Goal: Transaction & Acquisition: Purchase product/service

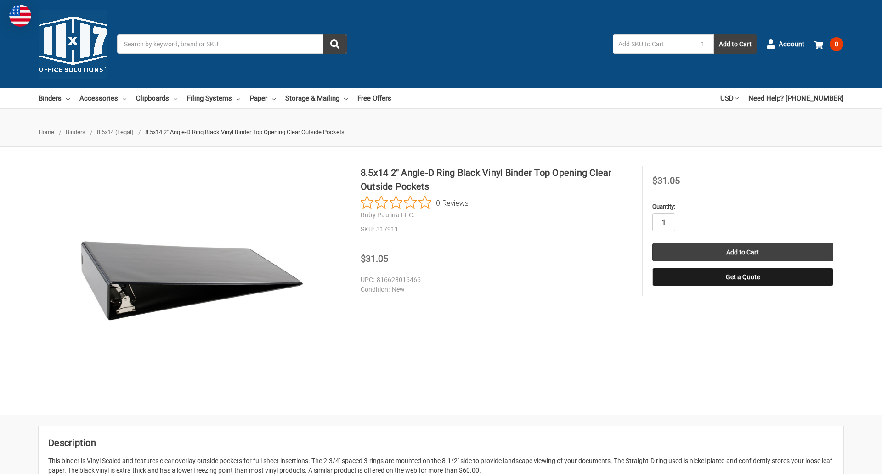
click at [664, 222] on input "1" at bounding box center [664, 222] width 23 height 18
click at [743, 277] on button "Get a Quote" at bounding box center [743, 277] width 181 height 18
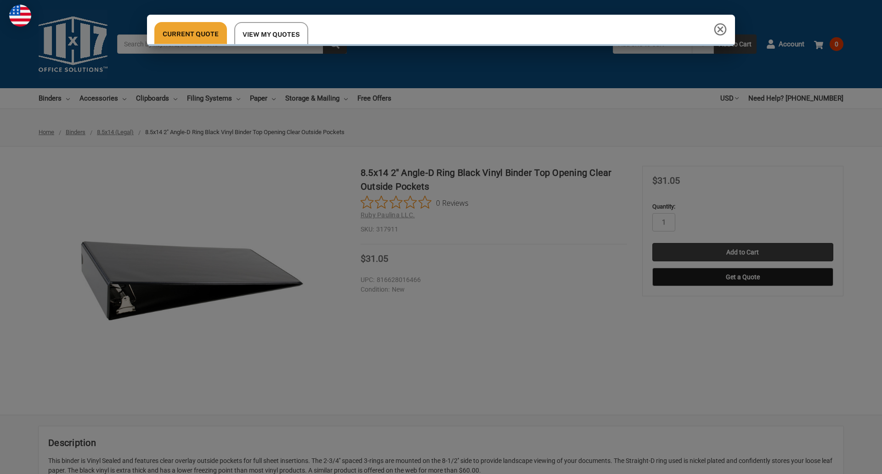
click at [743, 252] on div "Current Quote View My Quotes" at bounding box center [441, 237] width 882 height 474
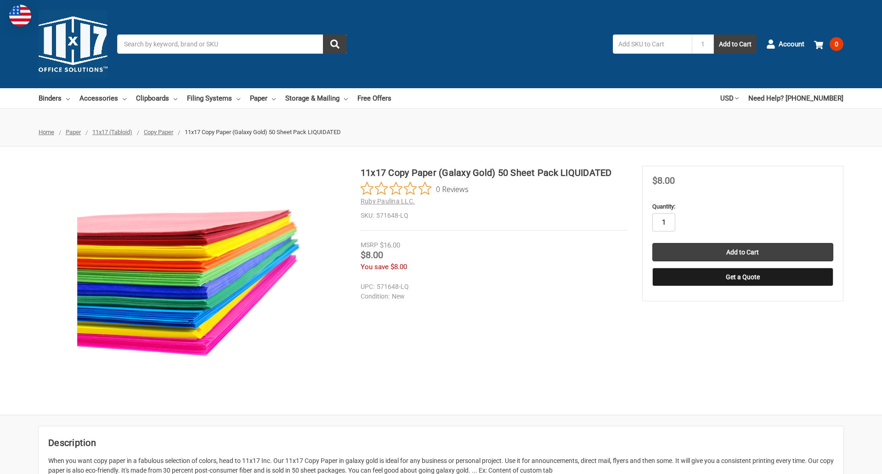
click at [664, 222] on input "1" at bounding box center [664, 222] width 23 height 18
type input "4"
click at [743, 277] on button "Get a Quote" at bounding box center [743, 277] width 181 height 18
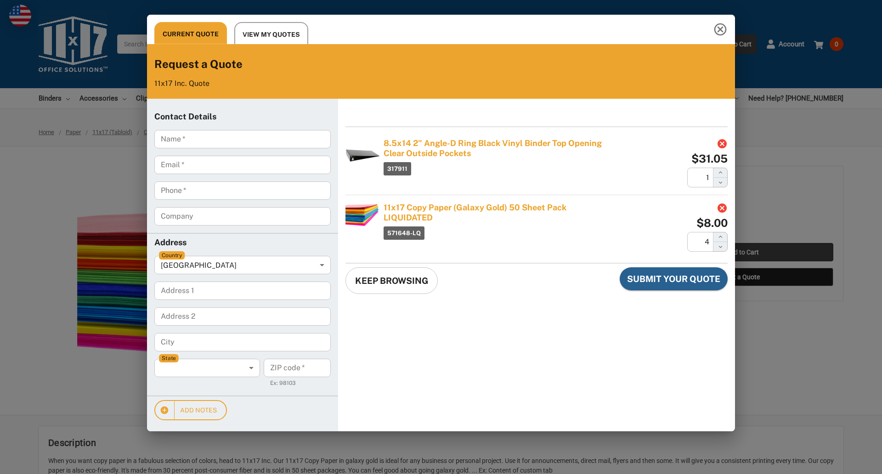
click at [743, 252] on div "Current Quote View My Quotes Request a Quote 11x17 Inc. Quote Contact Details N…" at bounding box center [441, 237] width 882 height 474
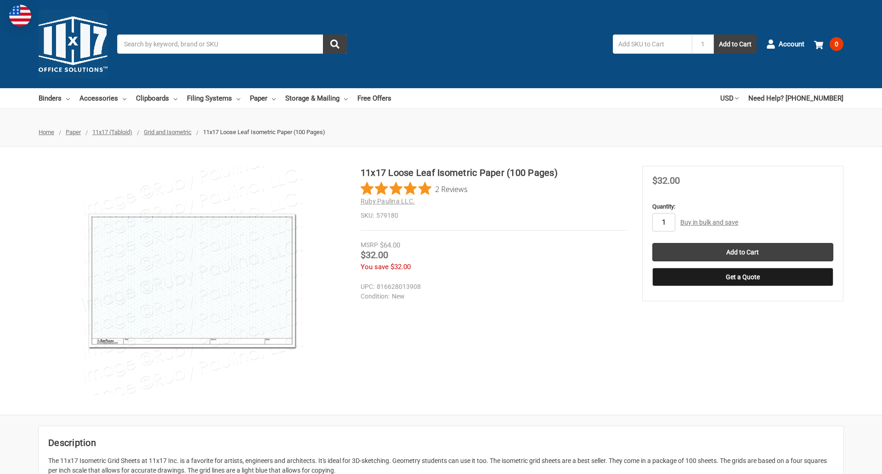
click at [664, 222] on input "1" at bounding box center [664, 222] width 23 height 18
click at [743, 277] on button "Get a Quote" at bounding box center [743, 277] width 181 height 18
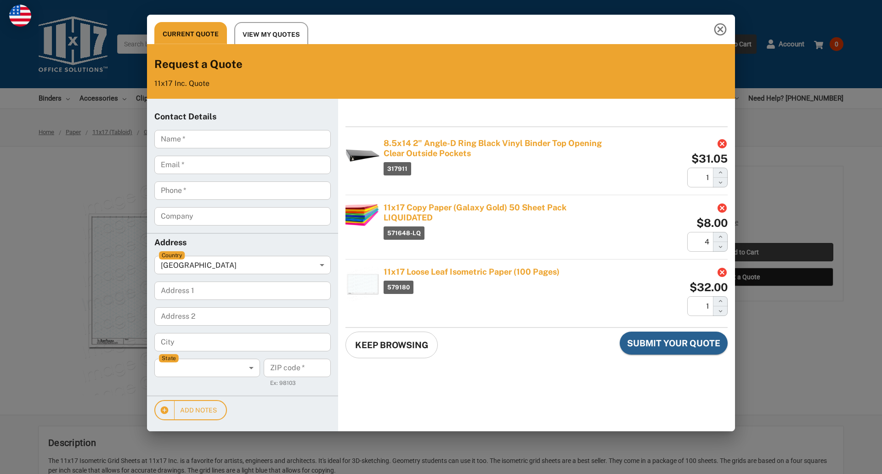
click at [743, 252] on div "Current Quote View My Quotes Request a Quote 11x17 Inc. Quote Contact Details N…" at bounding box center [441, 237] width 882 height 474
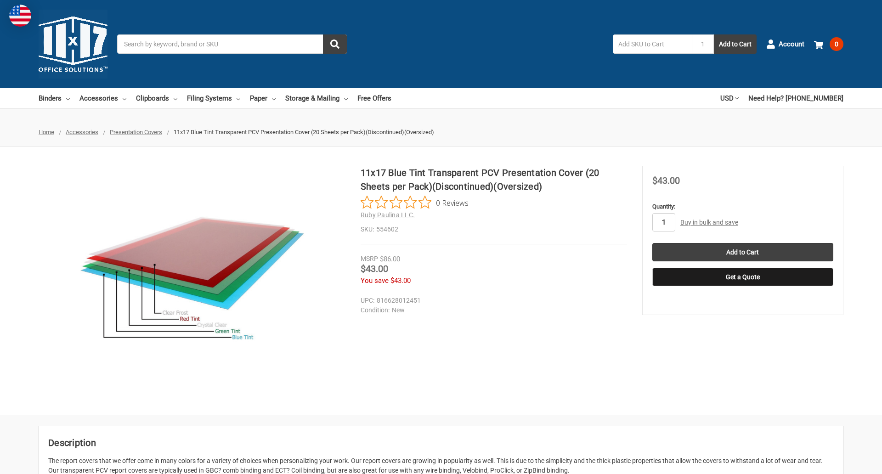
click at [664, 222] on input "1" at bounding box center [664, 222] width 23 height 18
type input "2"
click at [743, 277] on button "Get a Quote" at bounding box center [743, 277] width 181 height 18
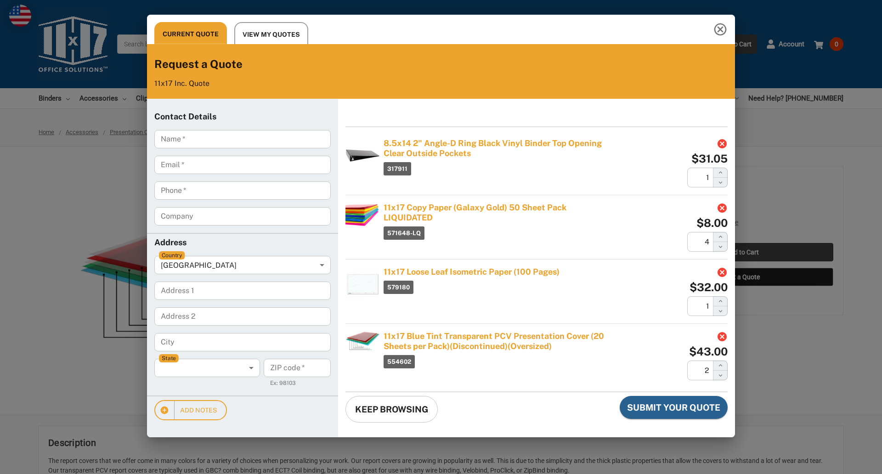
click at [743, 252] on div "Current Quote View My Quotes Request a Quote 11x17 Inc. Quote Contact Details N…" at bounding box center [441, 237] width 882 height 474
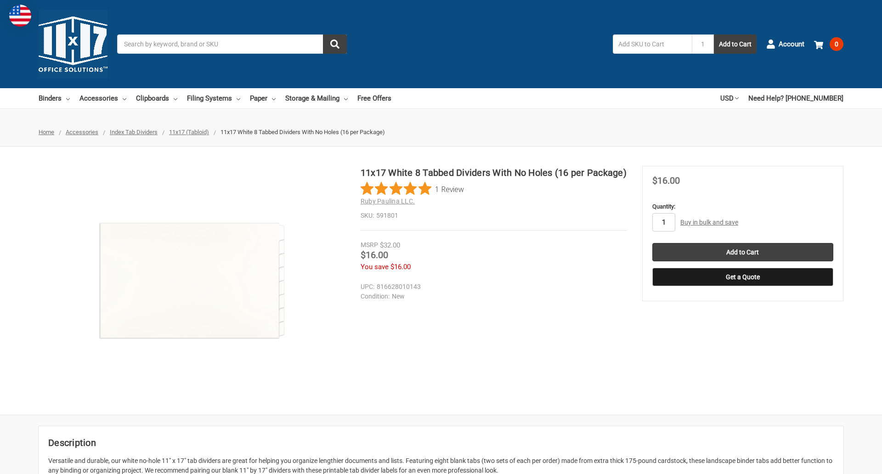
click at [664, 222] on input "1" at bounding box center [664, 222] width 23 height 18
type input "5"
click at [743, 277] on button "Get a Quote" at bounding box center [743, 277] width 181 height 18
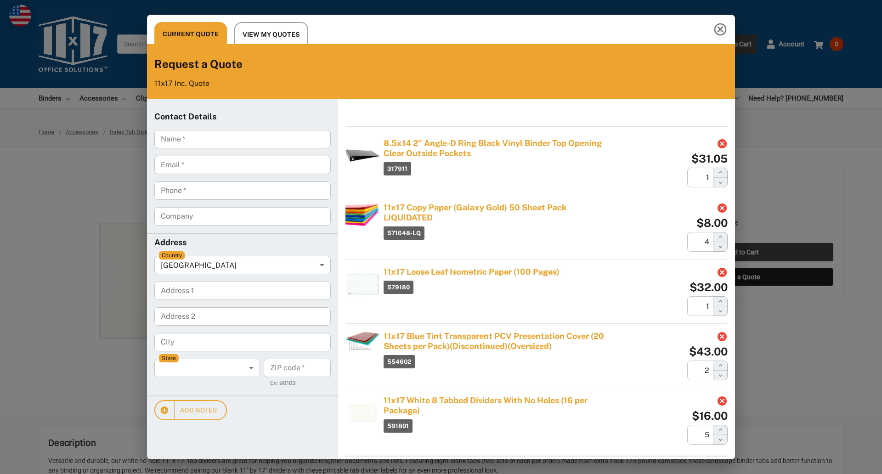
click at [743, 252] on div "Current Quote View My Quotes Request a Quote 11x17 Inc. Quote Contact Details N…" at bounding box center [441, 237] width 882 height 474
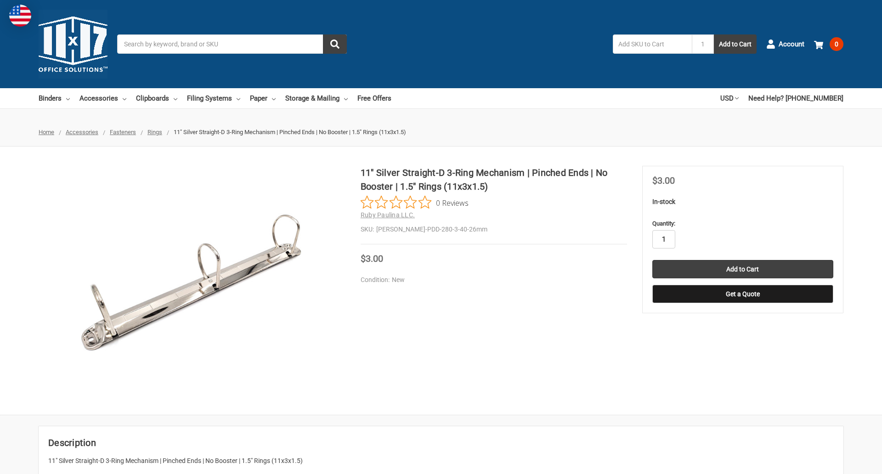
click at [664, 239] on input "1" at bounding box center [664, 239] width 23 height 18
type input "3"
click at [743, 294] on button "Get a Quote" at bounding box center [743, 294] width 181 height 18
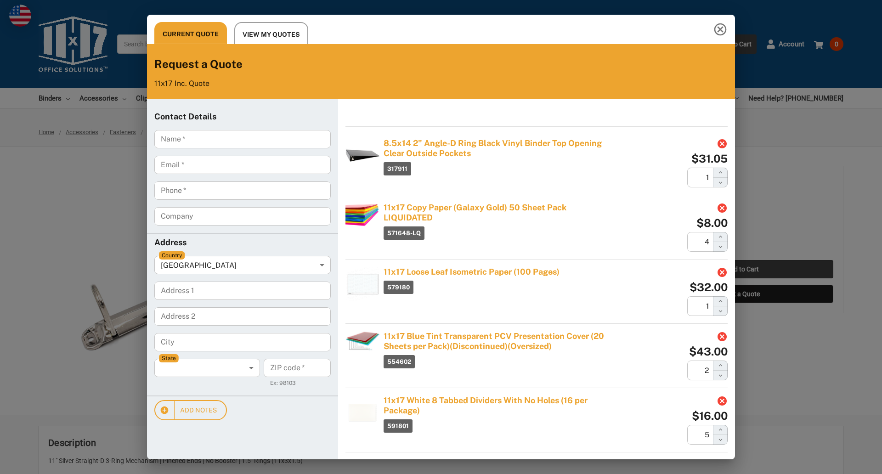
click at [743, 269] on div "Current Quote View My Quotes Request a Quote 11x17 Inc. Quote Contact Details N…" at bounding box center [441, 237] width 882 height 474
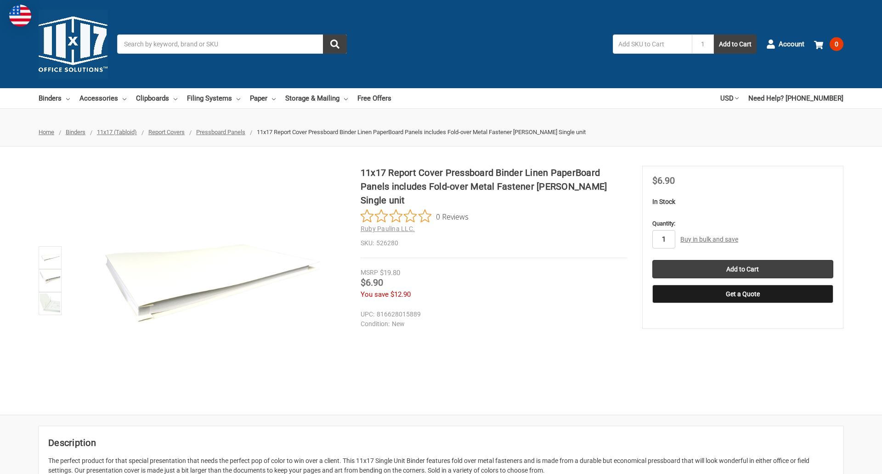
click at [664, 239] on input "1" at bounding box center [664, 239] width 23 height 18
type input "5"
click at [743, 294] on button "Get a Quote" at bounding box center [743, 294] width 181 height 18
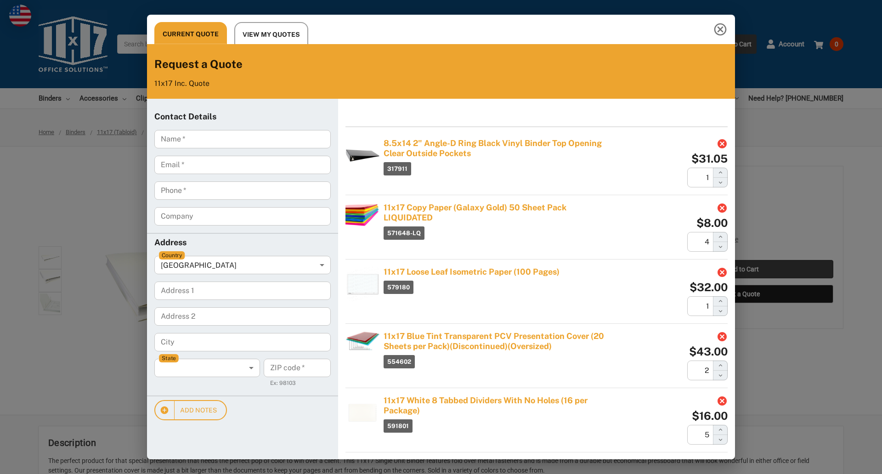
click at [743, 269] on div "Current Quote View My Quotes Request a Quote 11x17 Inc. Quote Contact Details N…" at bounding box center [441, 237] width 882 height 474
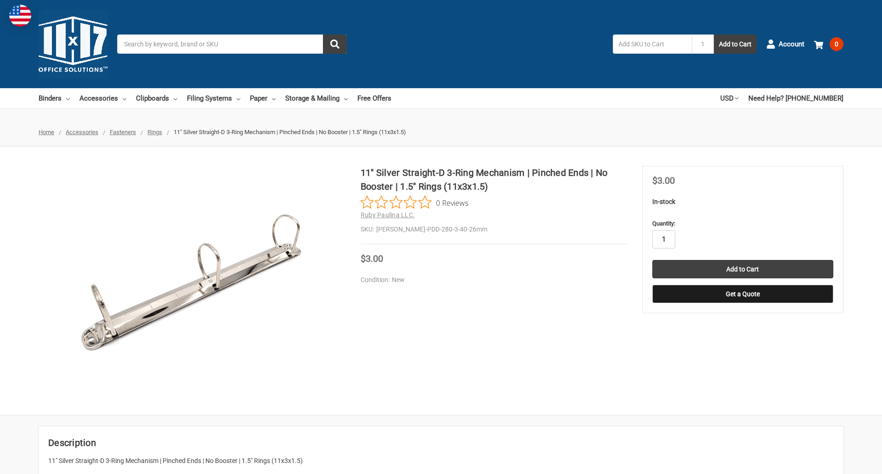
click at [664, 239] on input "1" at bounding box center [664, 239] width 23 height 18
click at [743, 294] on button "Get a Quote" at bounding box center [743, 294] width 181 height 18
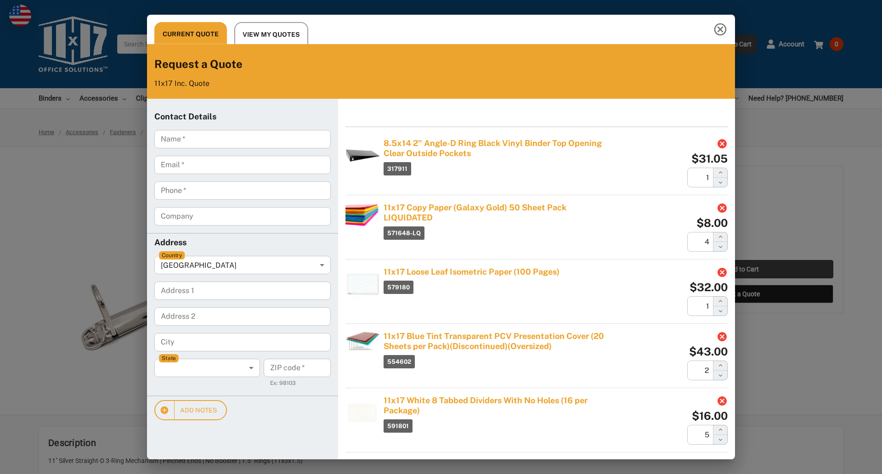
click at [743, 269] on div "Current Quote View My Quotes Request a Quote 11x17 Inc. Quote Contact Details N…" at bounding box center [441, 237] width 882 height 474
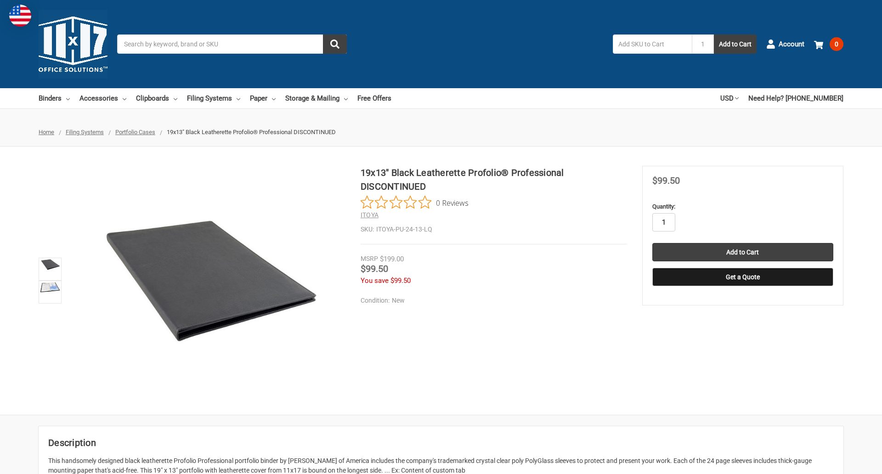
click at [664, 222] on input "1" at bounding box center [664, 222] width 23 height 18
type input "3"
click at [743, 277] on button "Get a Quote" at bounding box center [743, 277] width 181 height 18
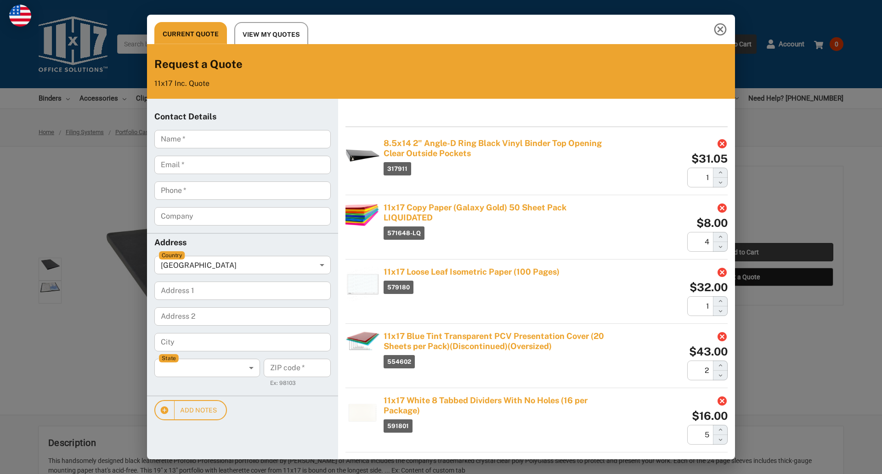
click at [743, 252] on div "Current Quote View My Quotes Request a Quote 11x17 Inc. Quote Contact Details N…" at bounding box center [441, 237] width 882 height 474
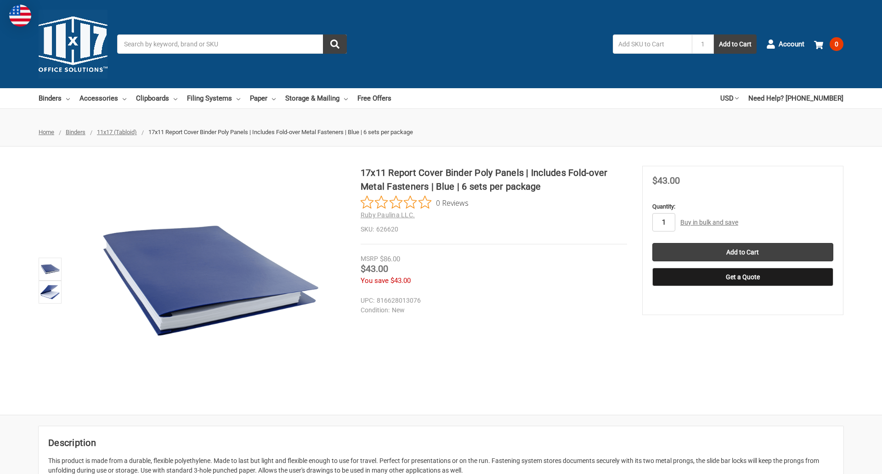
click at [664, 222] on input "1" at bounding box center [664, 222] width 23 height 18
type input "3"
click at [743, 277] on button "Get a Quote" at bounding box center [743, 277] width 181 height 18
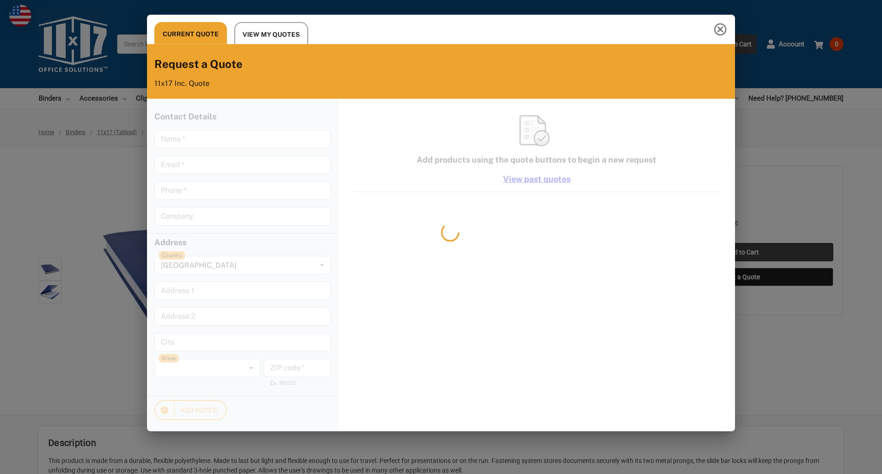
click at [743, 252] on div "Current Quote View My Quotes Request a Quote 11x17 Inc. Quote Contact Details N…" at bounding box center [441, 237] width 882 height 474
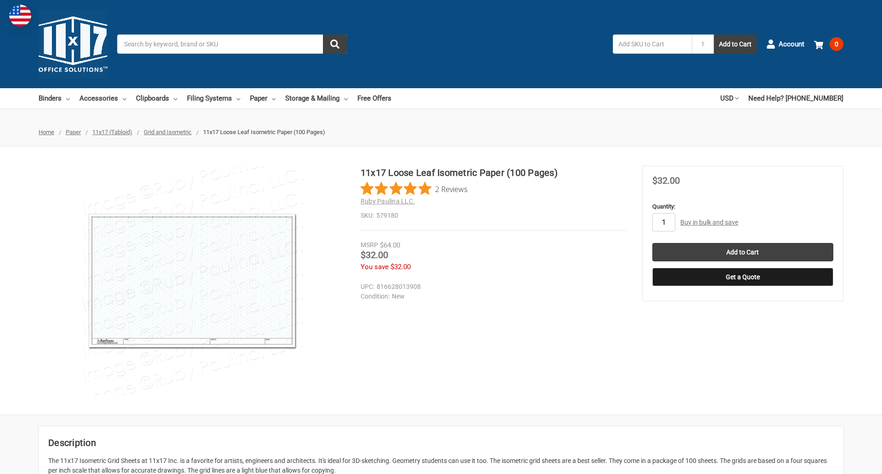
click at [664, 222] on input "1" at bounding box center [664, 222] width 23 height 18
type input "3"
click at [743, 277] on button "Get a Quote" at bounding box center [743, 277] width 181 height 18
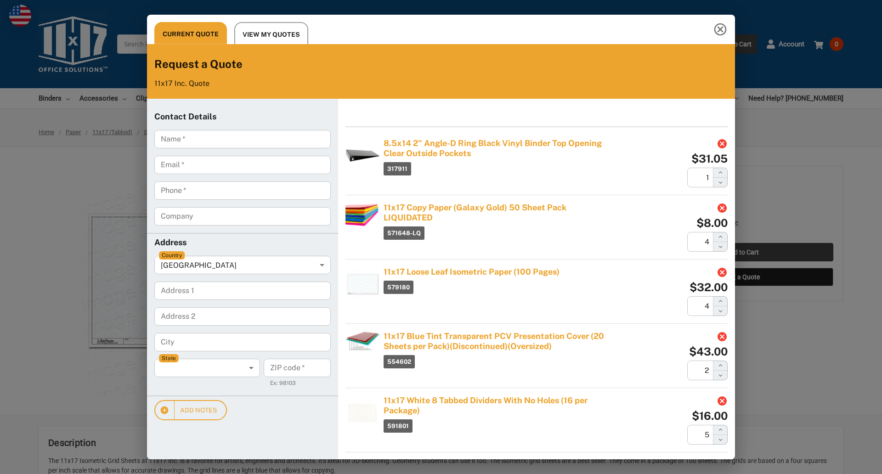
click at [743, 252] on div "Current Quote View My Quotes Request a Quote 11x17 Inc. Quote Contact Details N…" at bounding box center [441, 237] width 882 height 474
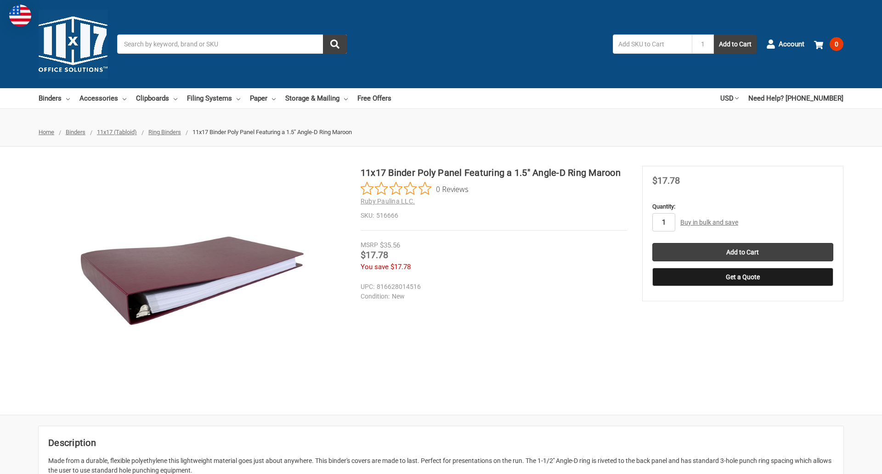
click at [664, 222] on input "1" at bounding box center [664, 222] width 23 height 18
type input "3"
click at [743, 277] on button "Get a Quote" at bounding box center [743, 277] width 181 height 18
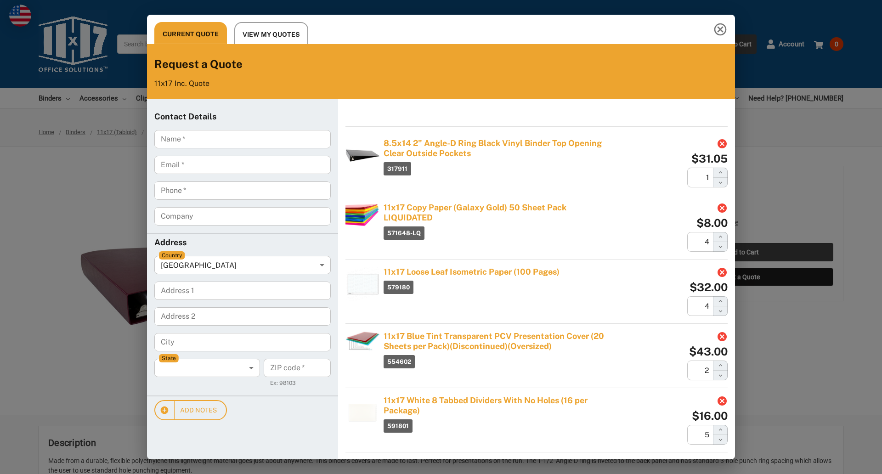
click at [743, 252] on div "Current Quote View My Quotes Request a Quote 11x17 Inc. Quote Contact Details N…" at bounding box center [441, 237] width 882 height 474
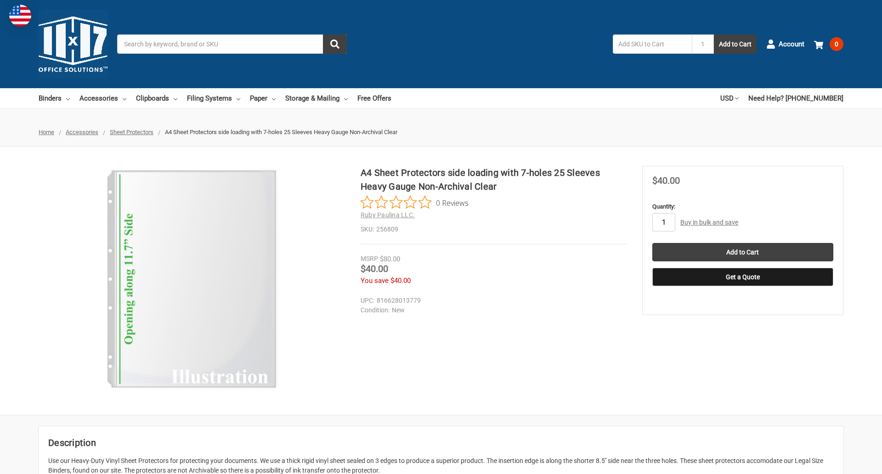
click at [664, 222] on input "1" at bounding box center [664, 222] width 23 height 18
type input "5"
click at [743, 277] on button "Get a Quote" at bounding box center [743, 277] width 181 height 18
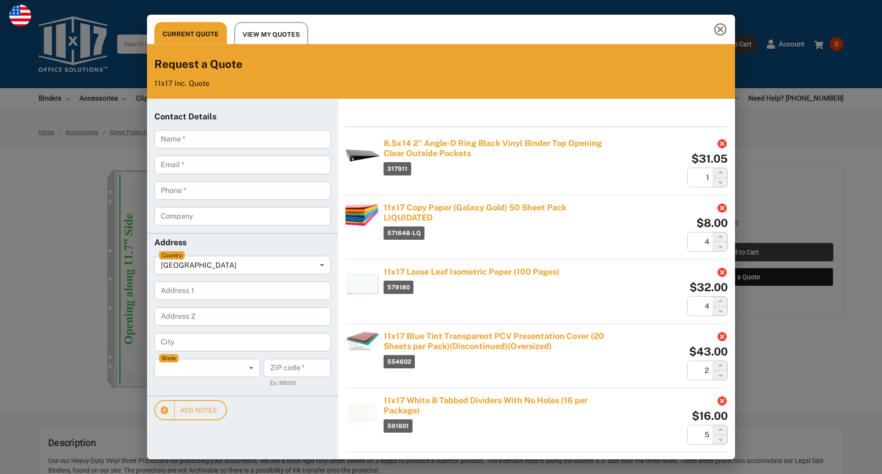
click at [743, 252] on div "Current Quote View My Quotes Request a Quote 11x17 Inc. Quote Contact Details N…" at bounding box center [441, 237] width 882 height 474
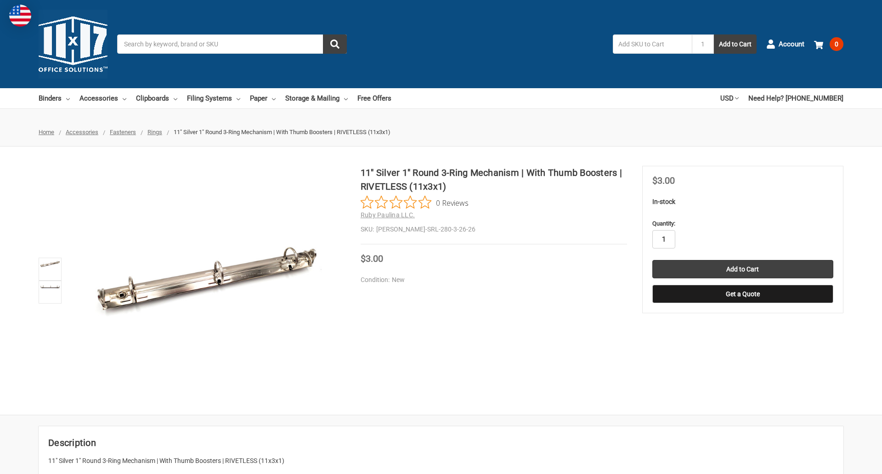
click at [664, 239] on input "1" at bounding box center [664, 239] width 23 height 18
type input "5"
click at [743, 294] on button "Get a Quote" at bounding box center [743, 294] width 181 height 18
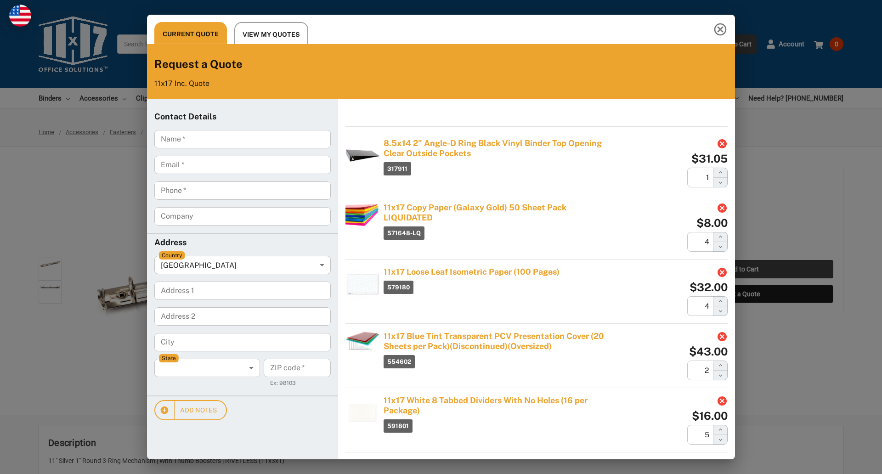
click at [743, 269] on div "Current Quote View My Quotes Request a Quote 11x17 Inc. Quote Contact Details N…" at bounding box center [441, 237] width 882 height 474
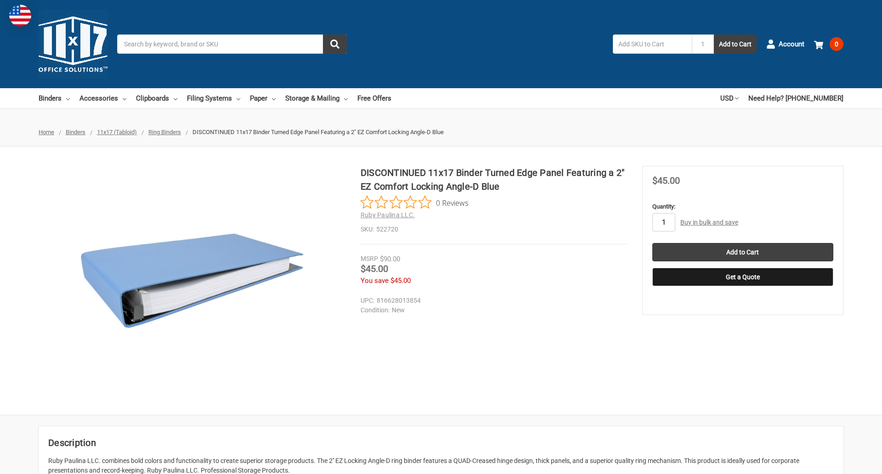
click at [664, 222] on input "1" at bounding box center [664, 222] width 23 height 18
type input "2"
click at [743, 277] on button "Get a Quote" at bounding box center [743, 277] width 181 height 18
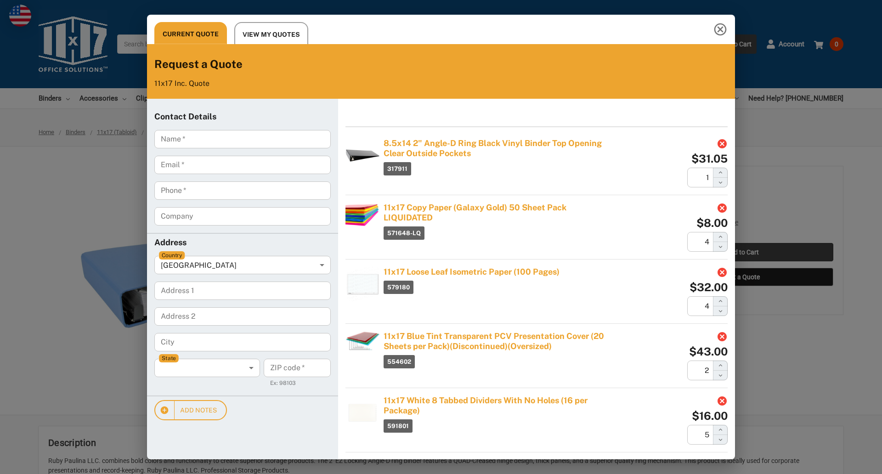
click at [743, 252] on div "Current Quote View My Quotes Request a Quote 11x17 Inc. Quote Contact Details N…" at bounding box center [441, 237] width 882 height 474
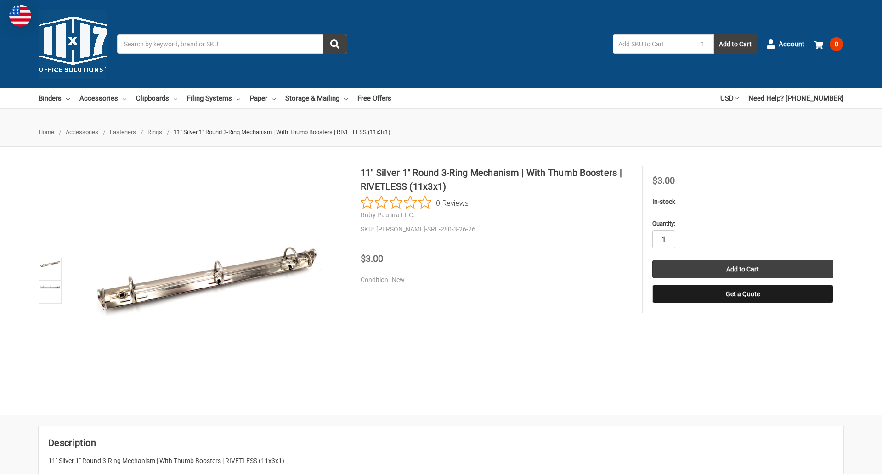
click at [664, 239] on input "1" at bounding box center [664, 239] width 23 height 18
type input "5"
click at [743, 294] on button "Get a Quote" at bounding box center [743, 294] width 181 height 18
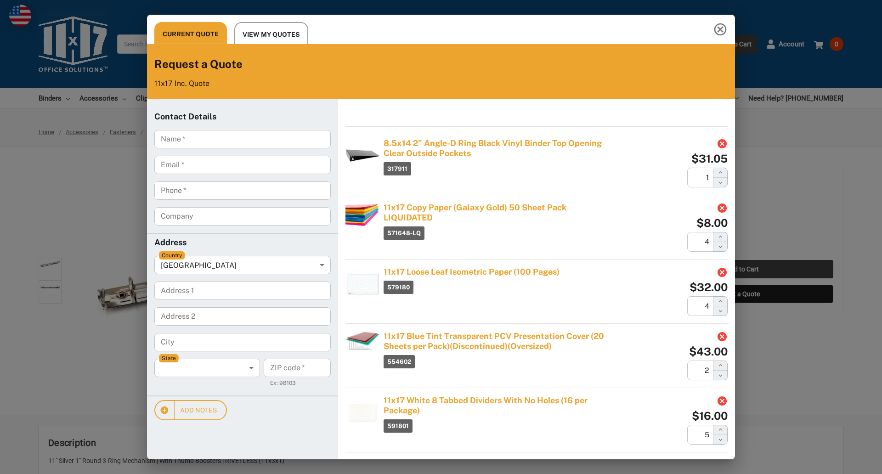
click at [743, 269] on div "Current Quote View My Quotes Request a Quote 11x17 Inc. Quote Contact Details N…" at bounding box center [441, 237] width 882 height 474
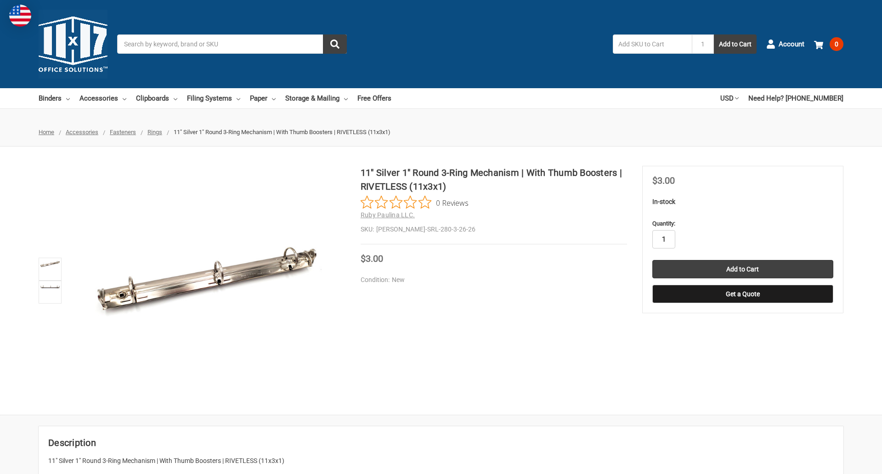
click at [664, 239] on input "1" at bounding box center [664, 239] width 23 height 18
click at [743, 294] on button "Get a Quote" at bounding box center [743, 294] width 181 height 18
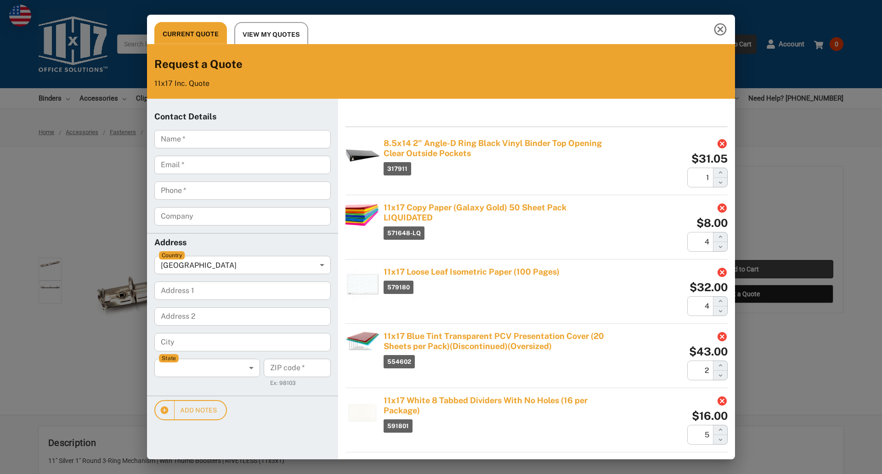
click at [743, 269] on div "Current Quote View My Quotes Request a Quote 11x17 Inc. Quote Contact Details N…" at bounding box center [441, 237] width 882 height 474
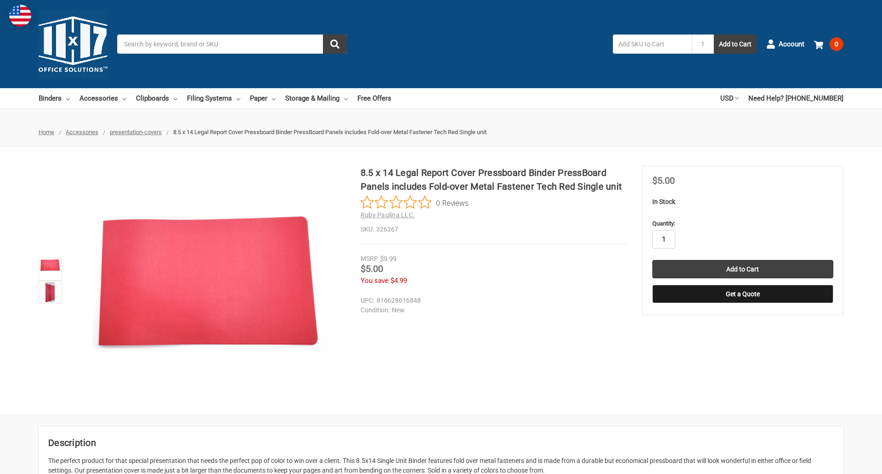
click at [664, 239] on input "1" at bounding box center [664, 239] width 23 height 18
type input "3"
click at [743, 294] on button "Get a Quote" at bounding box center [743, 294] width 181 height 18
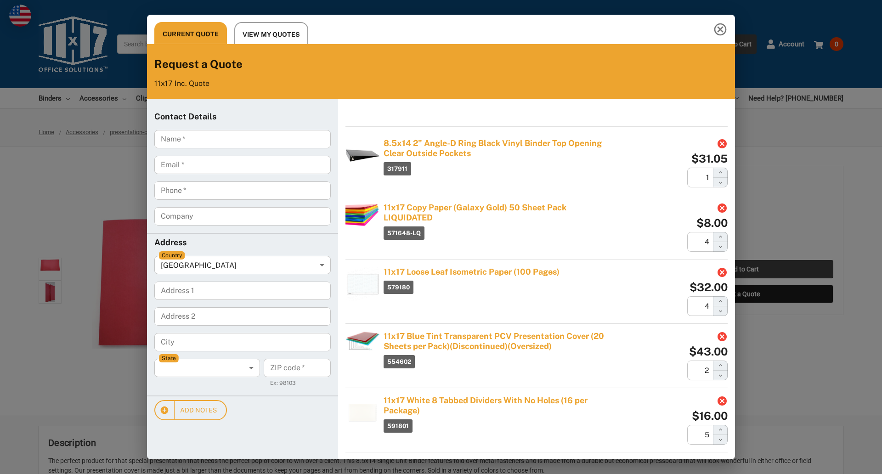
click at [743, 269] on div "Current Quote View My Quotes Request a Quote 11x17 Inc. Quote Contact Details N…" at bounding box center [441, 237] width 882 height 474
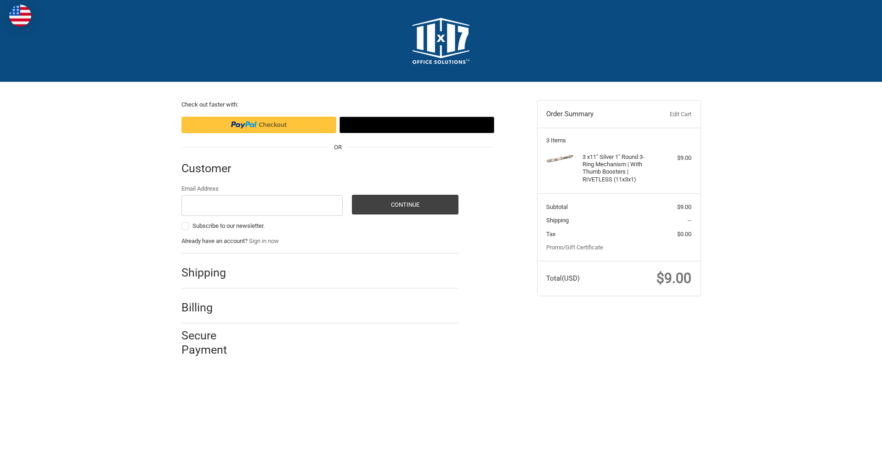
click at [262, 205] on input "Email Address" at bounding box center [263, 205] width 162 height 21
type input "[EMAIL_ADDRESS][DOMAIN_NAME]"
click at [405, 205] on button "Continue" at bounding box center [405, 205] width 107 height 20
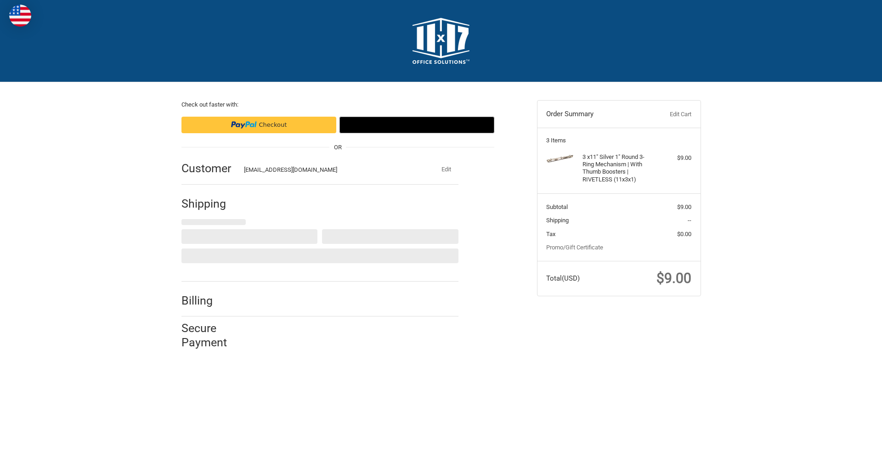
select select "US"
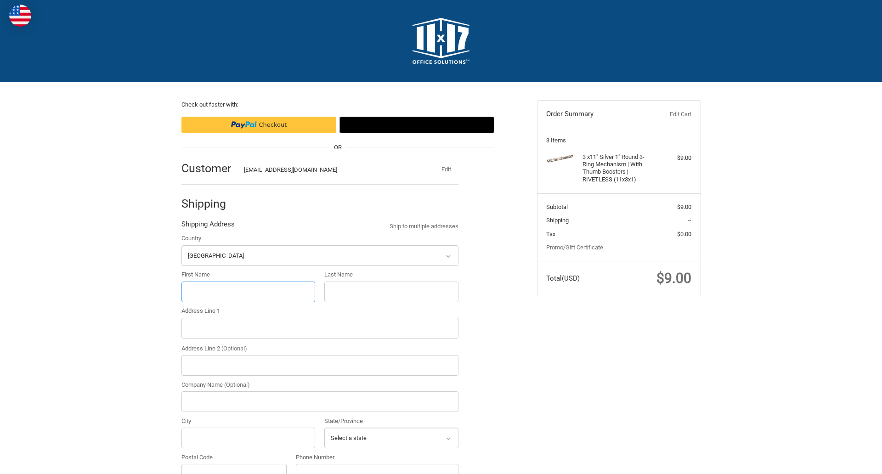
click at [248, 292] on input "First Name" at bounding box center [249, 292] width 134 height 21
type input "reflectiz"
click at [391, 292] on input "Last Name" at bounding box center [391, 292] width 134 height 21
type input "bigcommerce"
click at [234, 464] on input "Postal Code" at bounding box center [235, 474] width 106 height 21
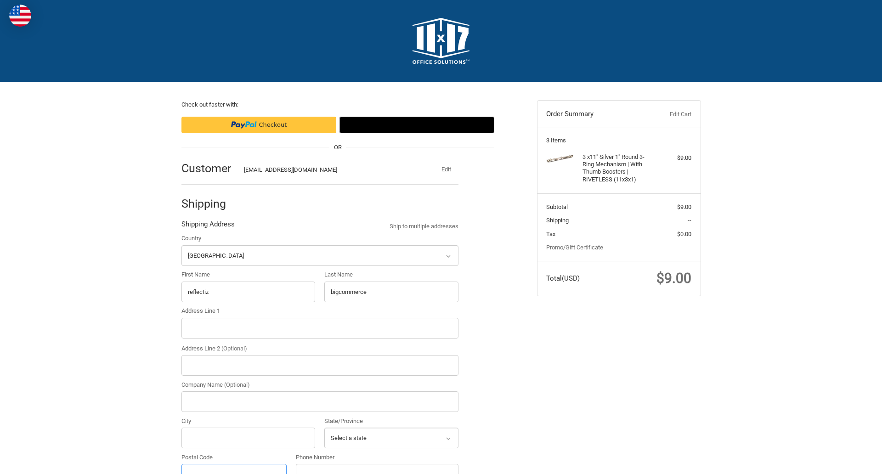
scroll to position [10, 0]
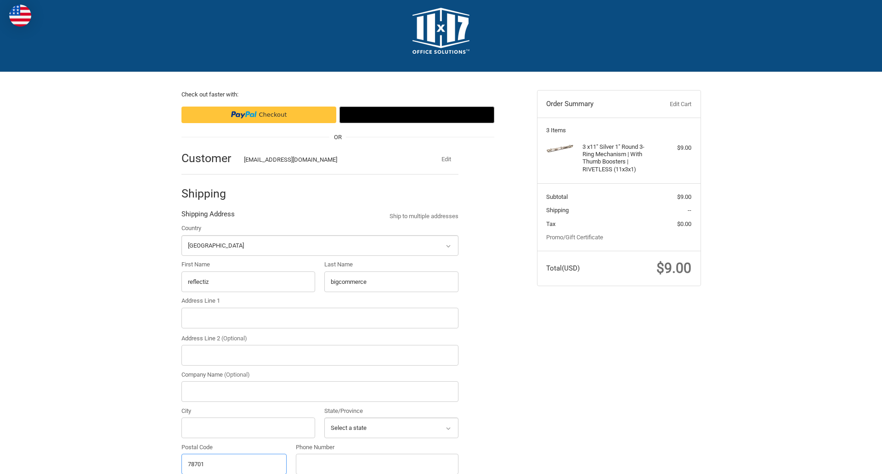
click at [234, 464] on input "78701" at bounding box center [235, 464] width 106 height 21
type input "78701"
click at [320, 318] on input "Address Line 1" at bounding box center [320, 318] width 277 height 21
type input "[STREET_ADDRESS]"
click at [208, 216] on legend "Shipping Address" at bounding box center [208, 216] width 53 height 15
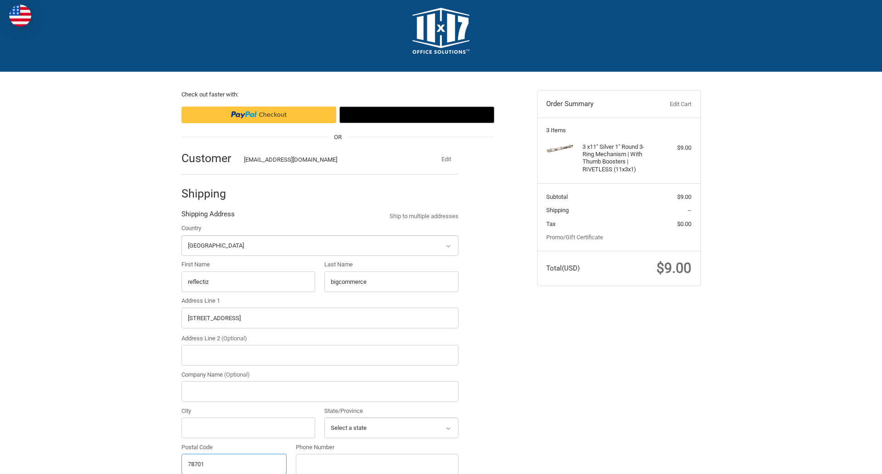
click at [234, 464] on input "78701" at bounding box center [235, 464] width 106 height 21
type input "78701"
select select "[GEOGRAPHIC_DATA]"
click at [320, 355] on input "Address Line 2 (Optional)" at bounding box center [320, 355] width 277 height 21
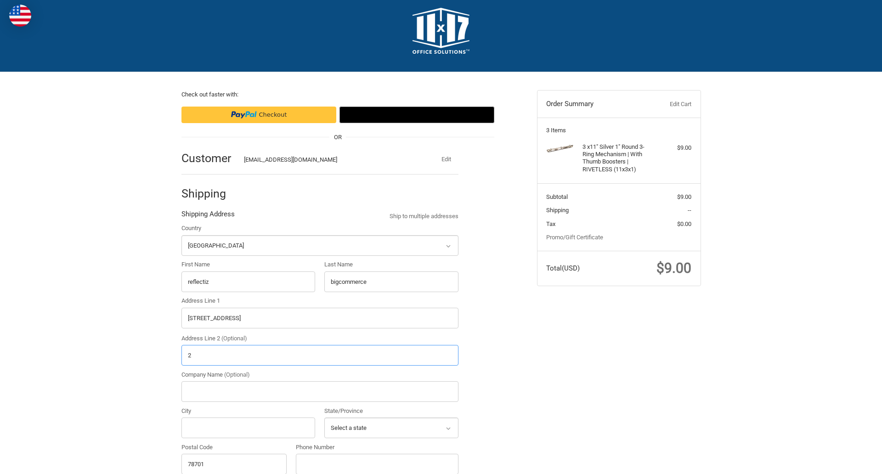
type input "2"
click at [248, 428] on input "City" at bounding box center [249, 428] width 134 height 21
click at [248, 428] on input "Austin" at bounding box center [249, 428] width 134 height 21
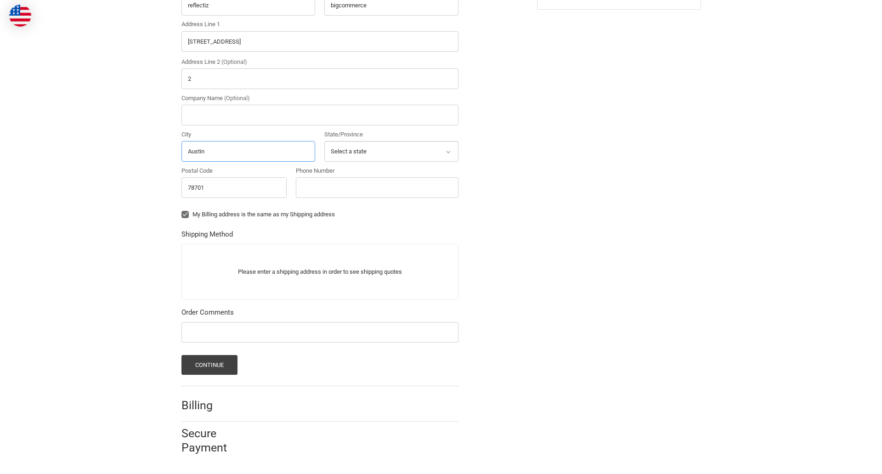
type input "Austin"
click at [377, 188] on input "Phone Number" at bounding box center [377, 187] width 163 height 21
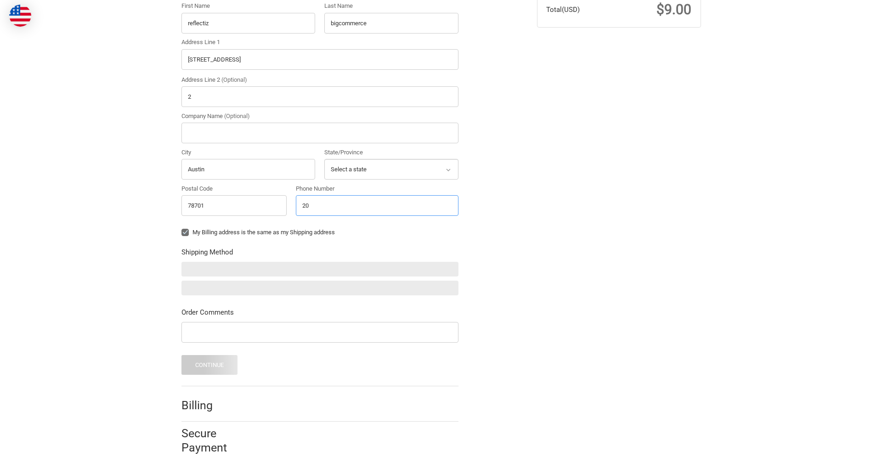
scroll to position [269, 0]
type input "2025550150"
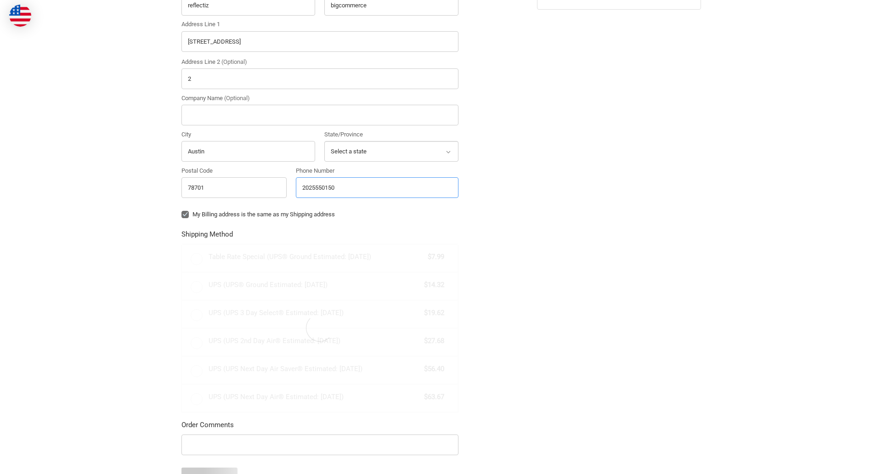
radio input "true"
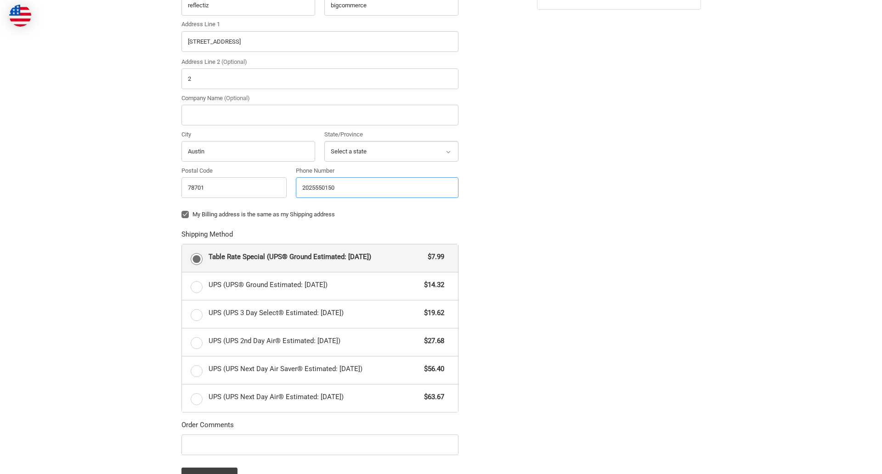
type input "2025550150"
click at [320, 115] on input "Company Name (Optional)" at bounding box center [320, 115] width 277 height 21
type input "bigcommerce"
click at [182, 222] on form "Country Select a country [GEOGRAPHIC_DATA] [GEOGRAPHIC_DATA] [GEOGRAPHIC_DATA] …" at bounding box center [320, 217] width 277 height 540
click at [182, 457] on form "Country Select a country [GEOGRAPHIC_DATA] [GEOGRAPHIC_DATA] [GEOGRAPHIC_DATA] …" at bounding box center [320, 217] width 277 height 540
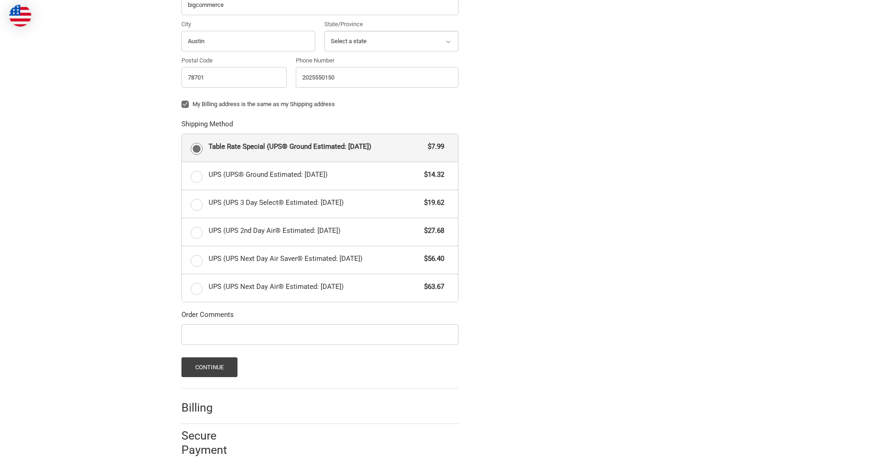
scroll to position [399, 0]
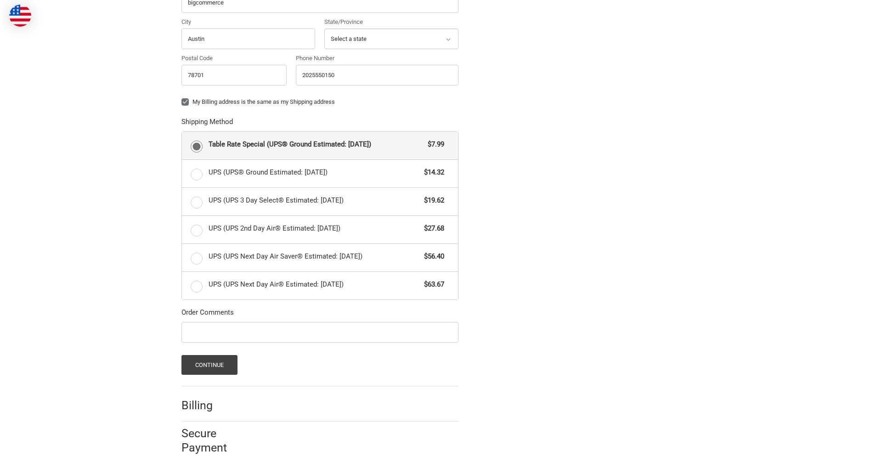
click at [320, 145] on span "Table Rate Special (UPS® Ground Estimated: [DATE])" at bounding box center [316, 144] width 215 height 11
click at [182, 132] on input "Table Rate Special (UPS® Ground Estimated: [DATE]) $7.99" at bounding box center [182, 132] width 0 height 0
click at [209, 365] on button "Continue" at bounding box center [210, 365] width 57 height 20
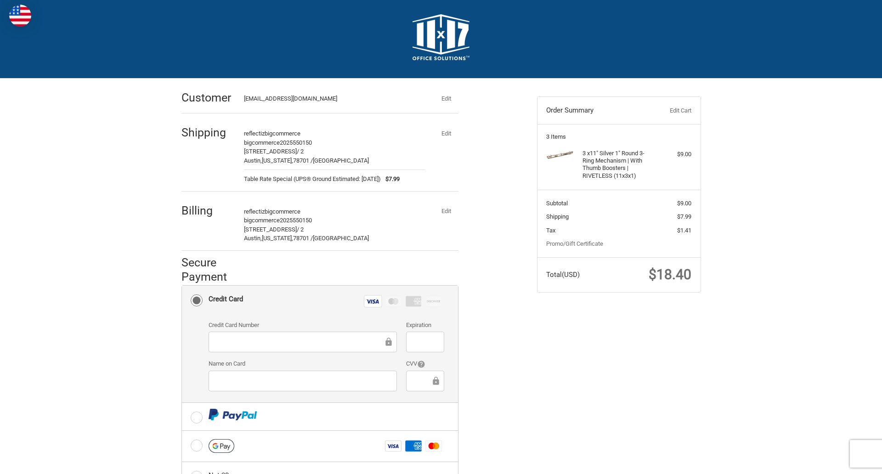
scroll to position [148, 0]
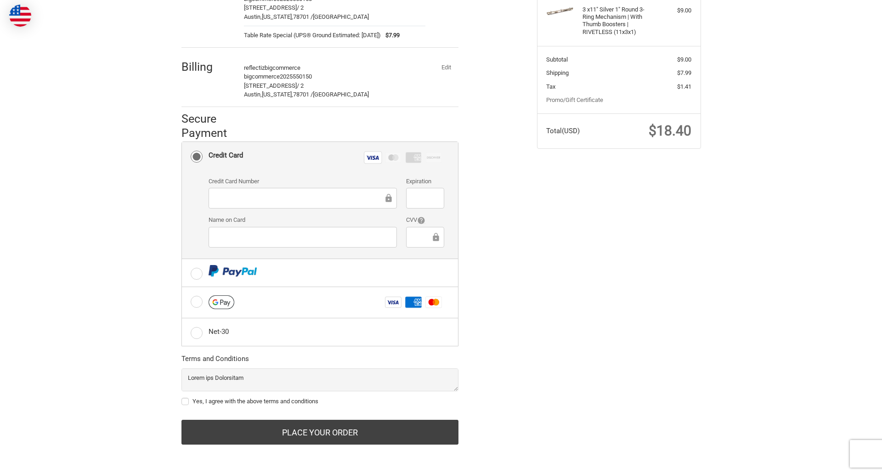
click at [320, 402] on label "Yes, I agree with the above terms and conditions" at bounding box center [320, 401] width 277 height 7
click at [182, 398] on input "Yes, I agree with the above terms and conditions" at bounding box center [182, 397] width 0 height 0
checkbox input "true"
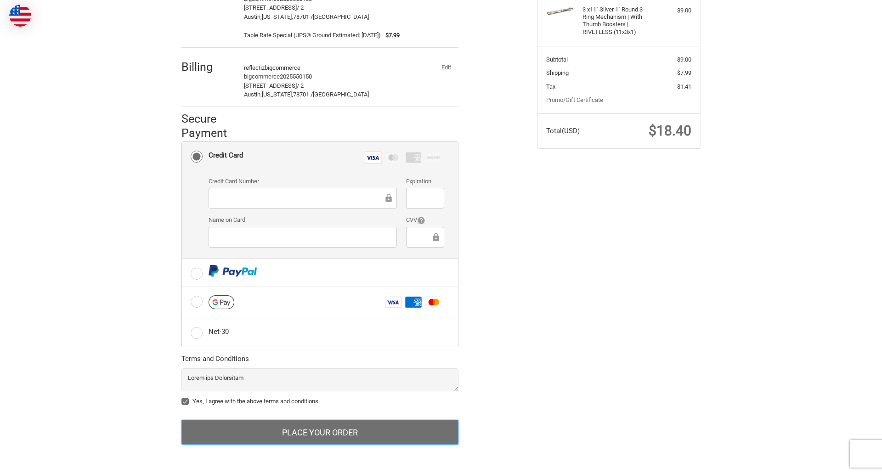
click at [320, 432] on button "Place Your Order" at bounding box center [320, 432] width 277 height 25
